Goal: Task Accomplishment & Management: Manage account settings

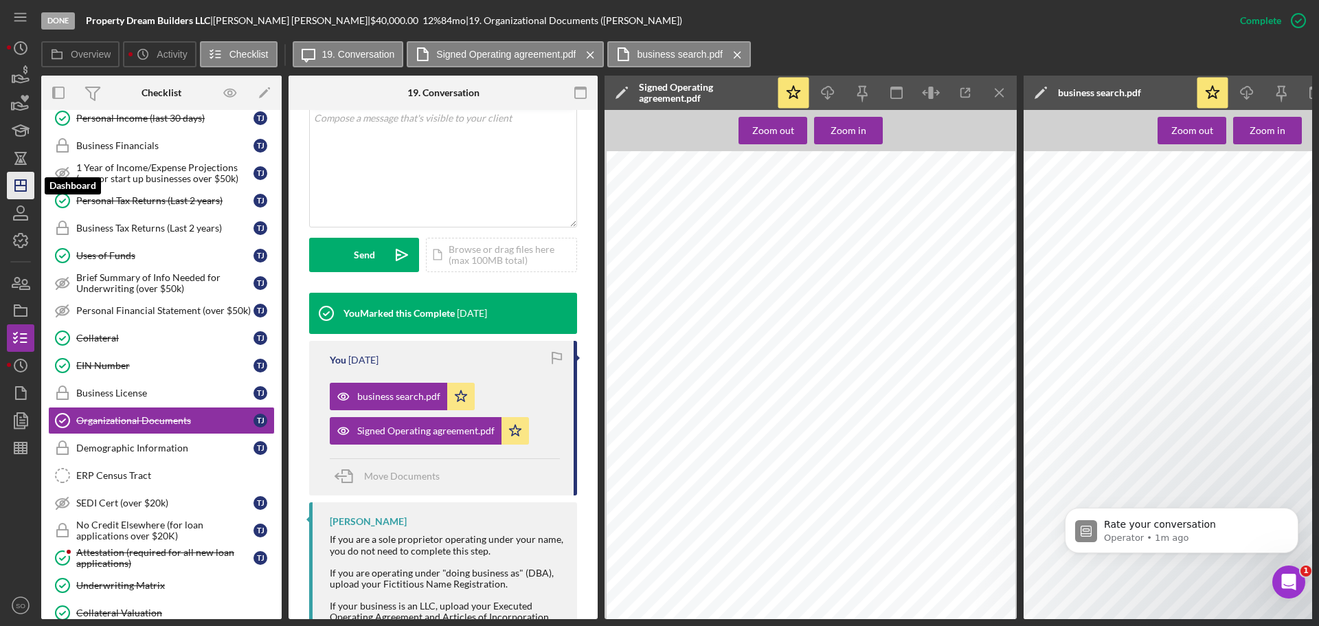
click at [8, 185] on icon "Icon/Dashboard" at bounding box center [20, 185] width 34 height 34
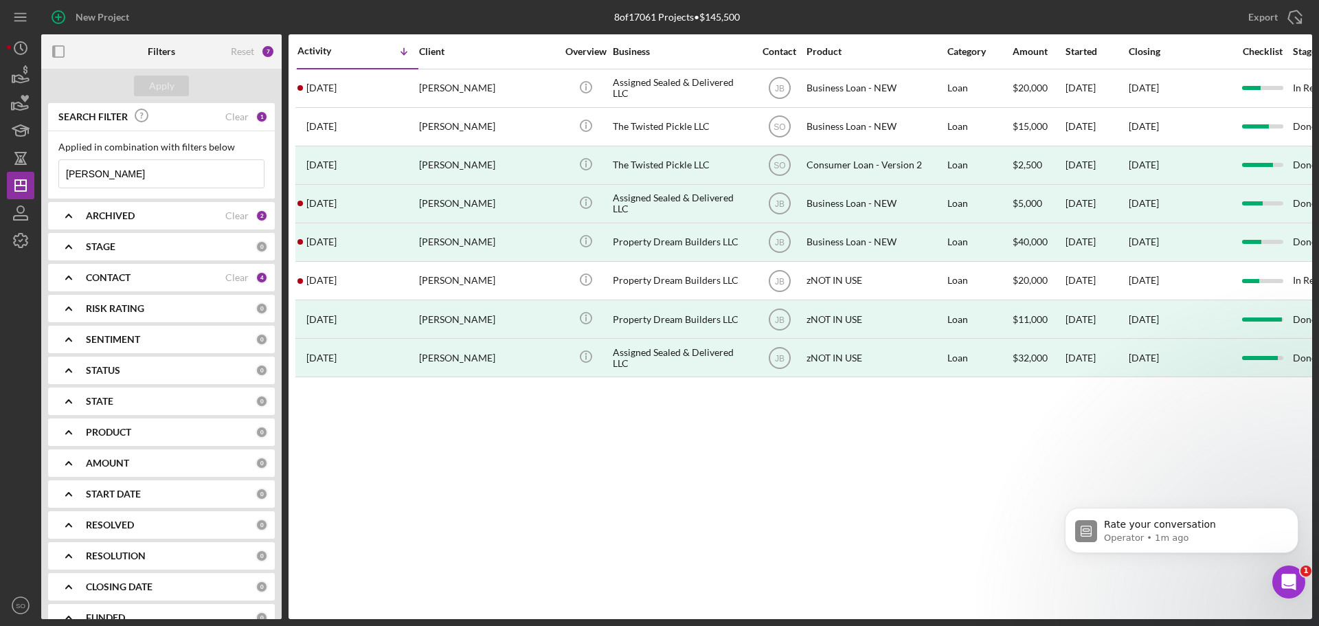
click at [200, 269] on div "CONTACT Clear 4" at bounding box center [177, 277] width 182 height 27
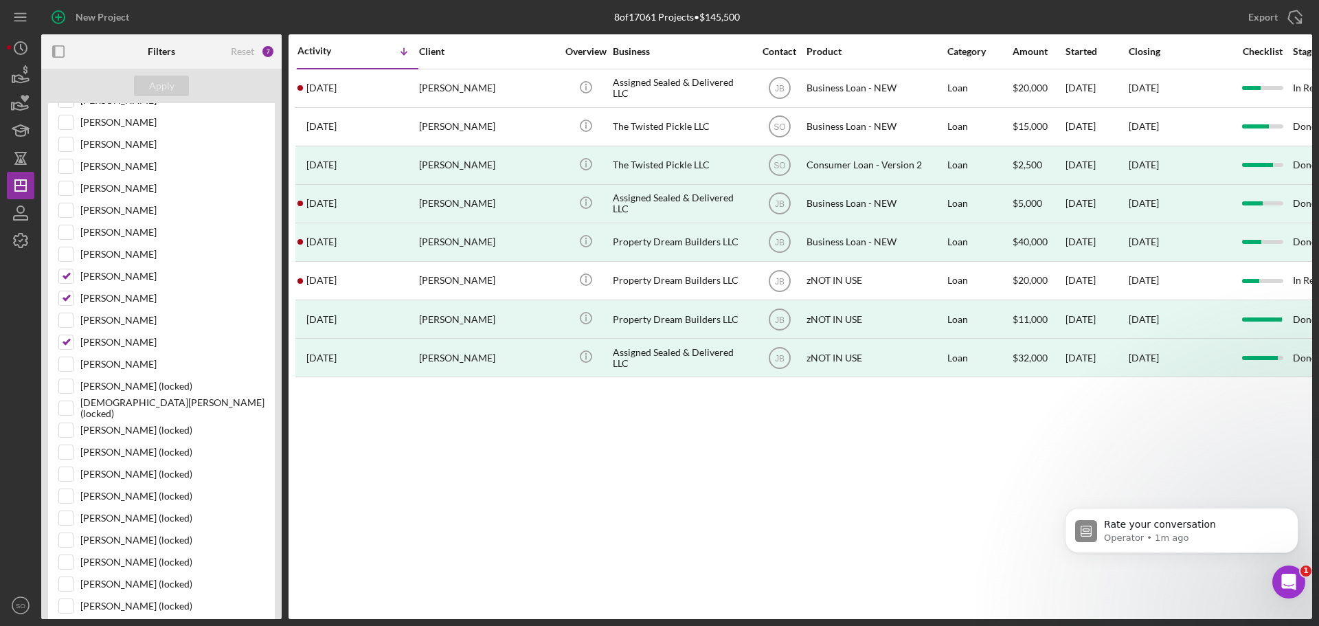
scroll to position [275, 0]
click at [71, 277] on input "Noah Lynn" at bounding box center [66, 279] width 14 height 14
checkbox input "true"
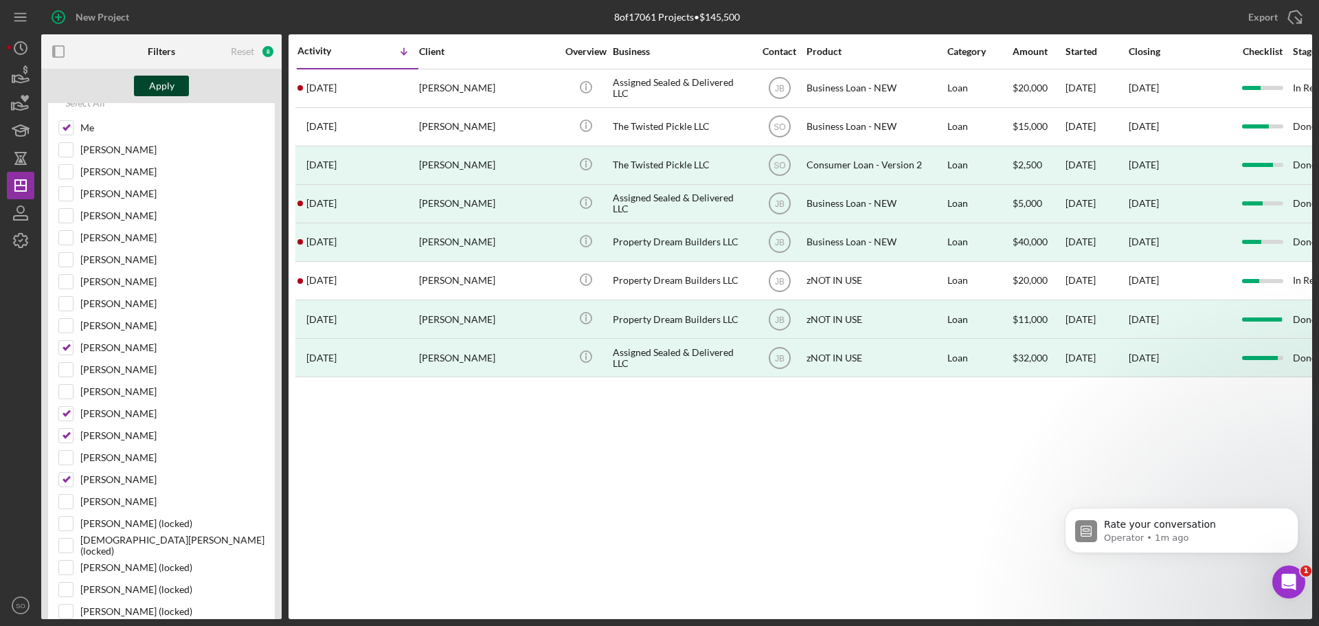
click at [157, 93] on div "Apply" at bounding box center [161, 86] width 25 height 21
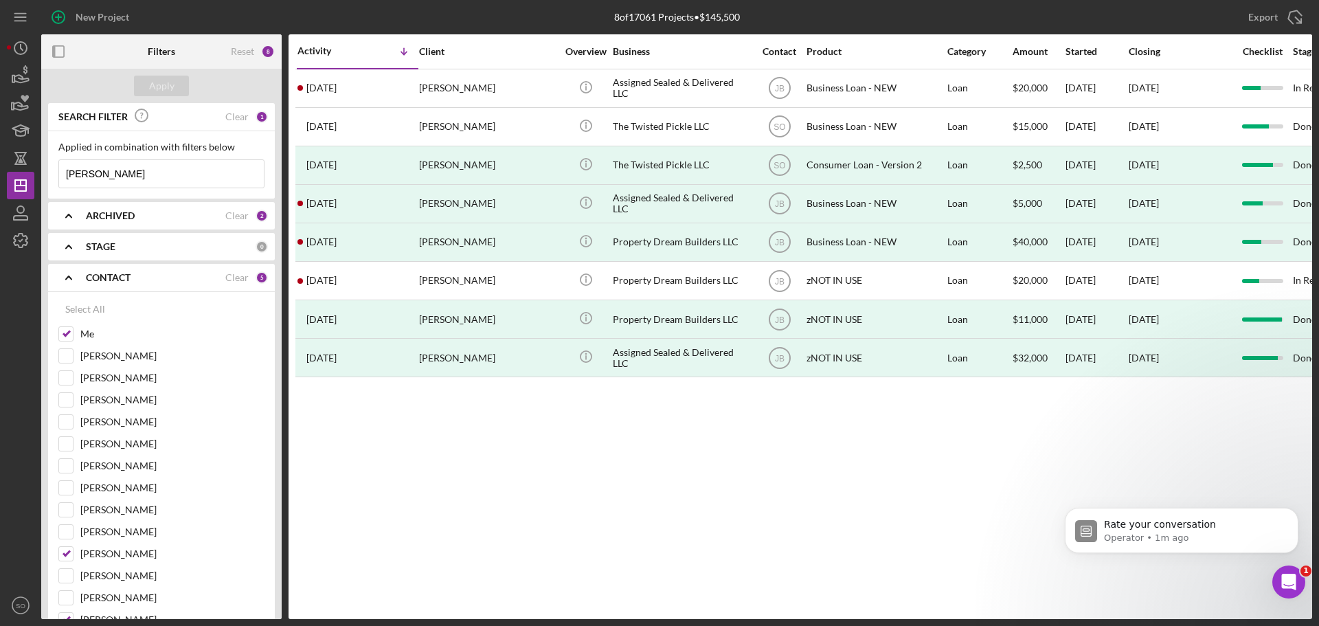
drag, startPoint x: 167, startPoint y: 183, endPoint x: 0, endPoint y: 163, distance: 168.2
click at [0, 163] on div "New Project 8 of 17061 Projects • $145,500 tracey jennings Export Icon/Export F…" at bounding box center [659, 313] width 1319 height 626
type input "danei"
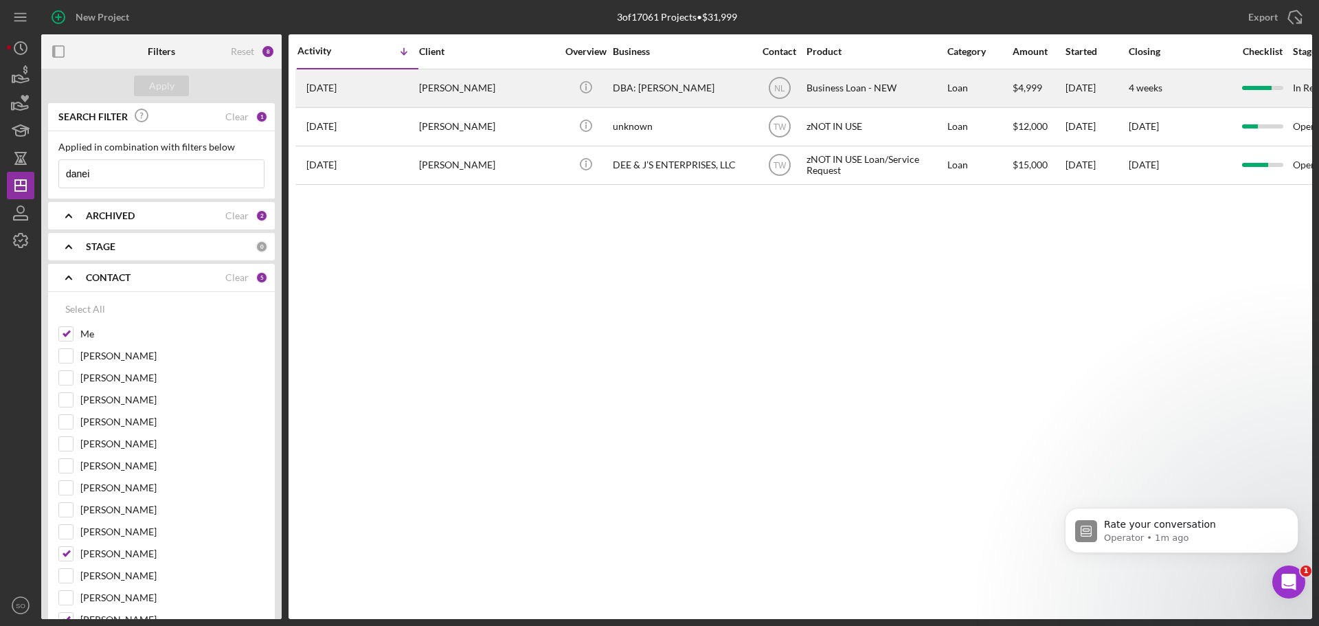
click at [403, 102] on div "1 week ago Daneisha Ewing" at bounding box center [357, 88] width 120 height 36
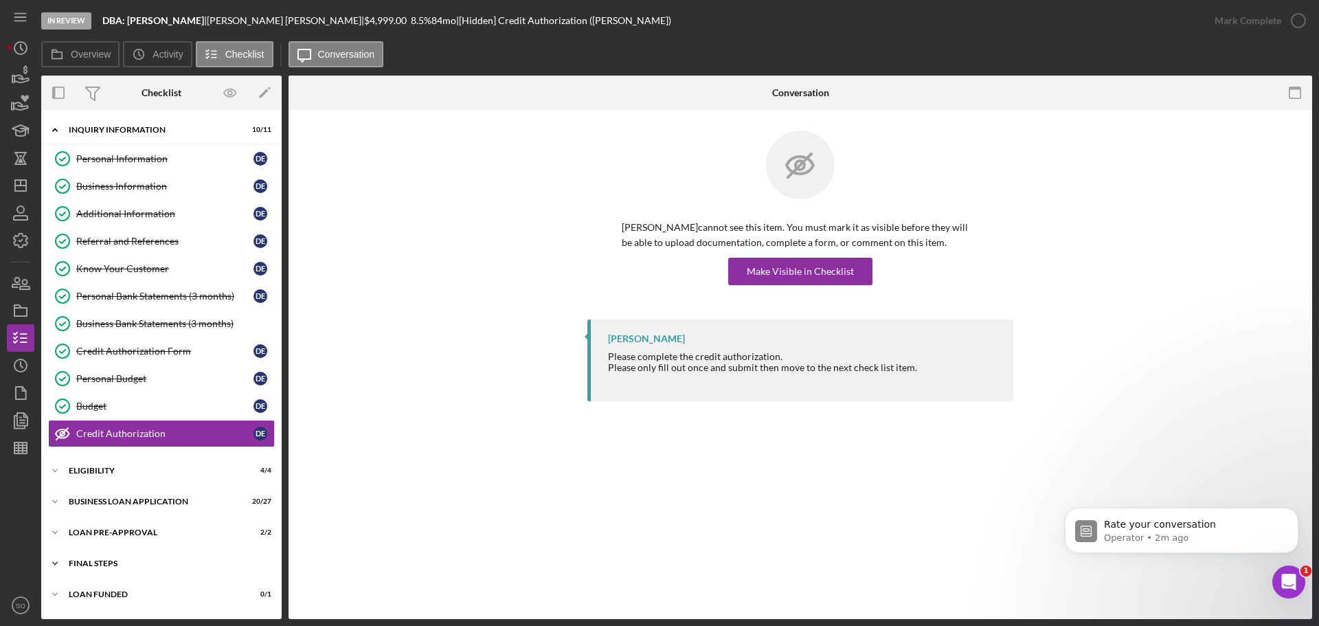
click at [122, 565] on div "FINAL STEPS" at bounding box center [167, 563] width 196 height 8
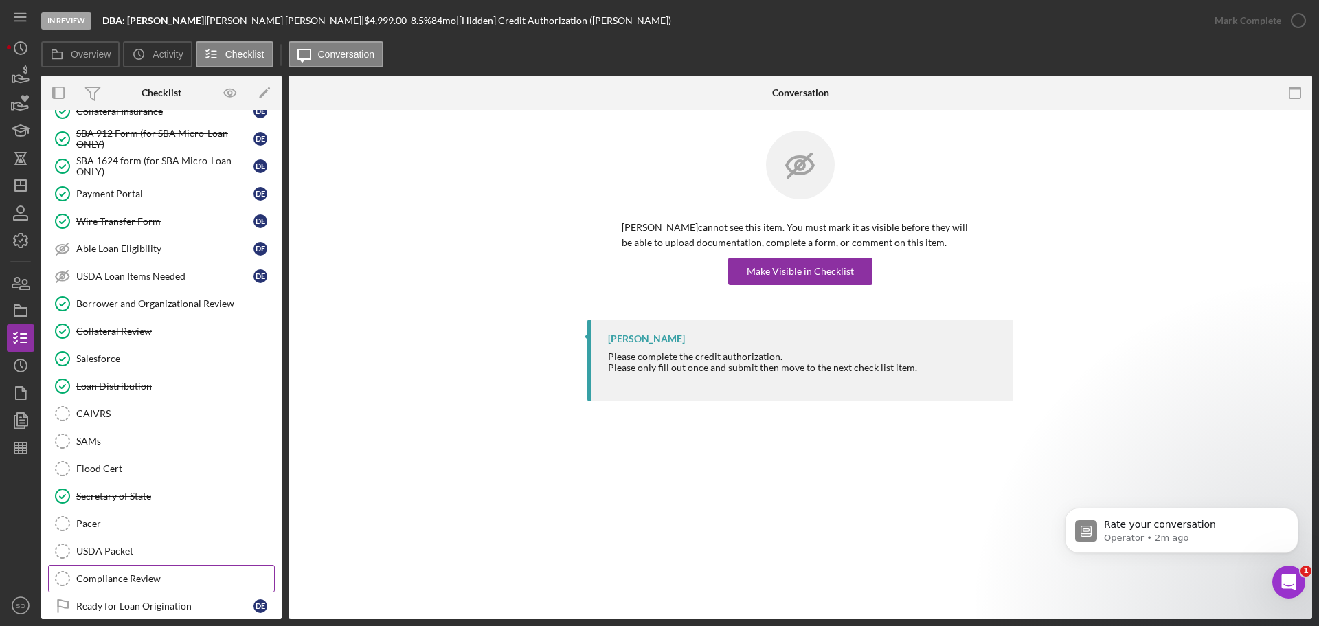
scroll to position [526, 0]
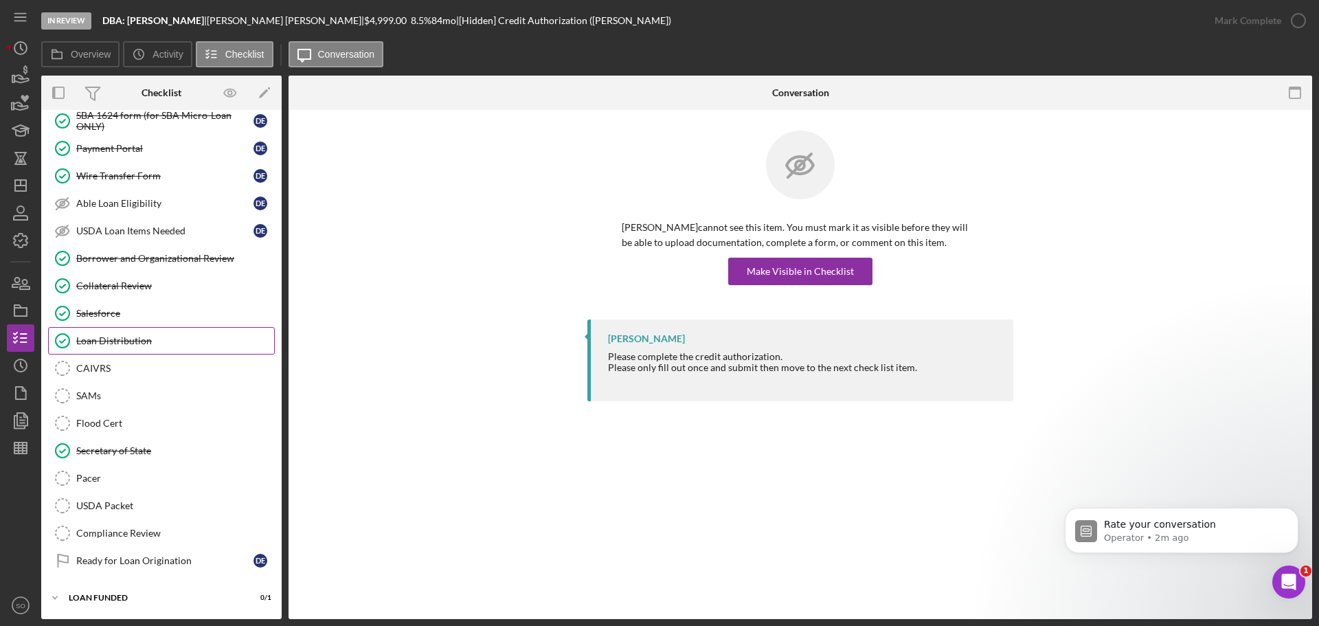
click at [121, 354] on link "Loan Distribution Loan Distribution" at bounding box center [161, 340] width 227 height 27
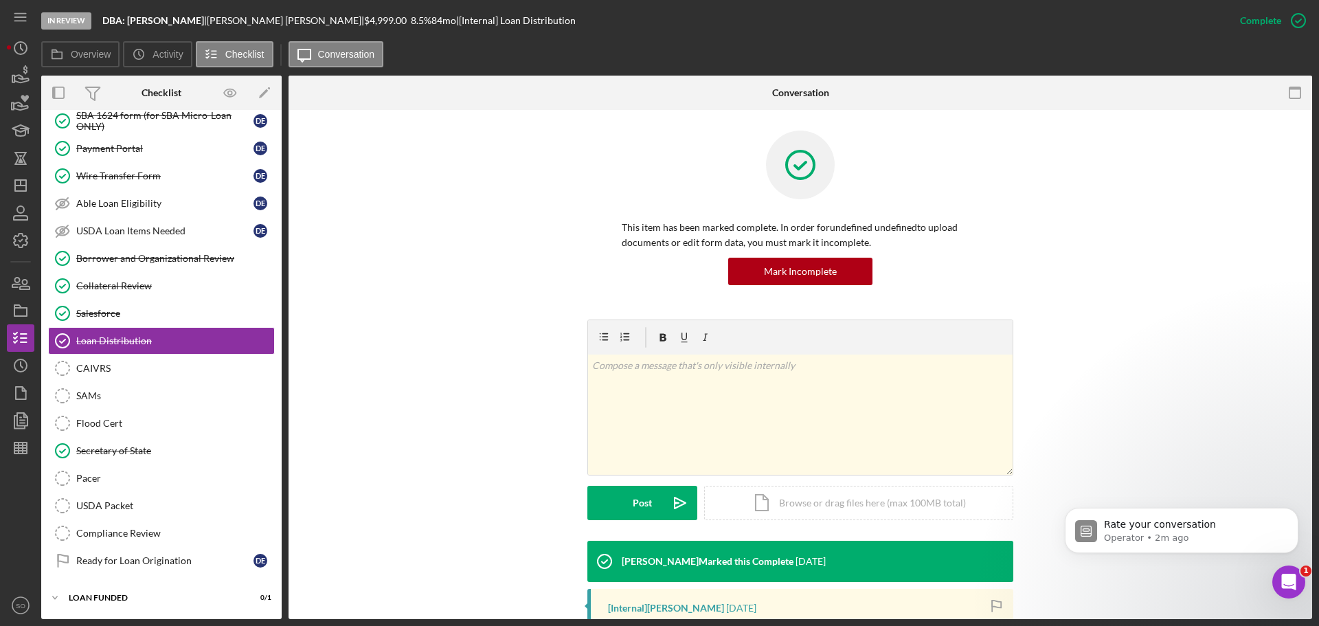
scroll to position [206, 0]
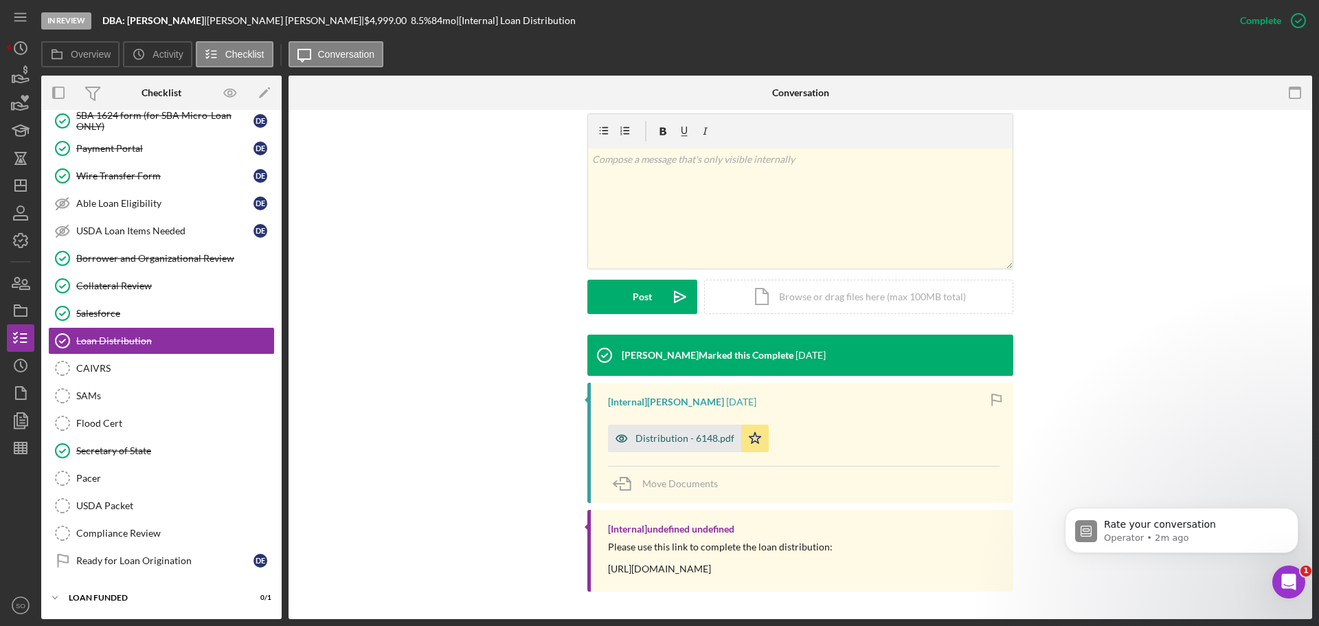
click at [701, 443] on div "Distribution - 6148.pdf" at bounding box center [685, 438] width 99 height 11
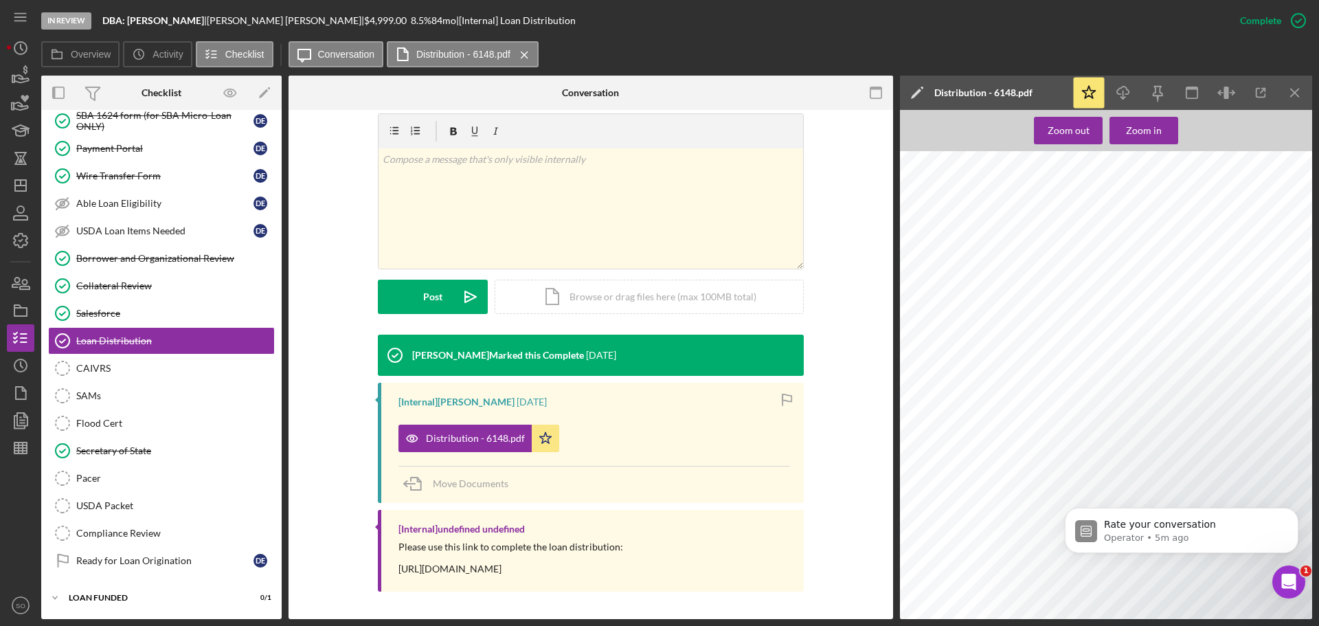
scroll to position [618, 0]
